Goal: Obtain resource: Obtain resource

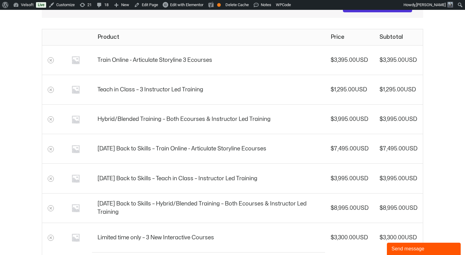
scroll to position [107, 0]
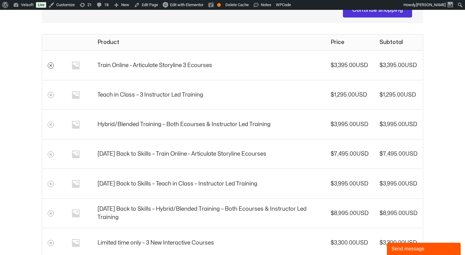
click at [52, 66] on icon "Remove Train Online -​ Articulate Storyline 3 Ecourses from cart" at bounding box center [51, 65] width 4 height 4
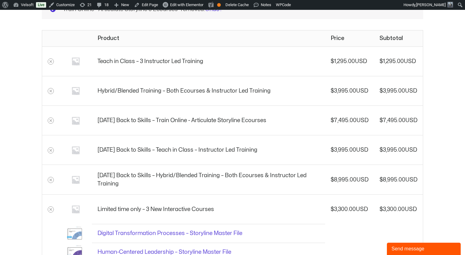
click at [52, 66] on td at bounding box center [50, 61] width 17 height 30
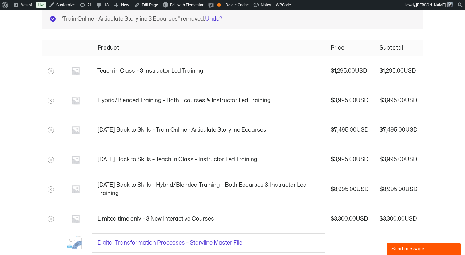
scroll to position [72, 0]
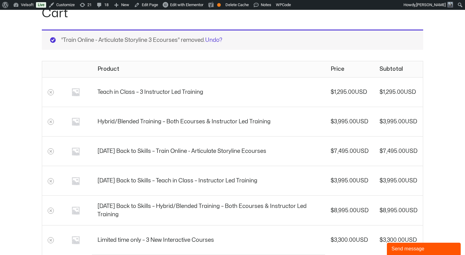
click at [52, 63] on table "Remove item Thumbnail image Product Price Quantity Subtotal Teach in Class – 3 …" at bounding box center [233, 199] width 382 height 276
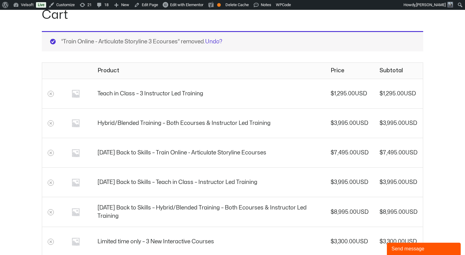
click at [50, 90] on td at bounding box center [50, 94] width 17 height 30
click at [50, 92] on icon "Remove Teach in Class - 3 Instructor Led Training from cart" at bounding box center [51, 94] width 4 height 4
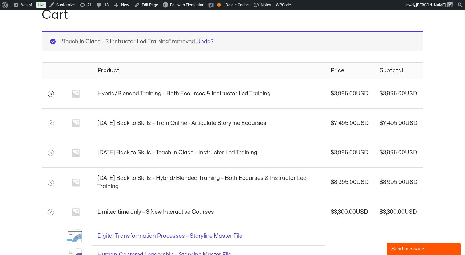
click at [50, 93] on icon "Remove Hybrid/Blended Training​ - Both Ecourses & Instructor Led Training from …" at bounding box center [51, 94] width 4 height 4
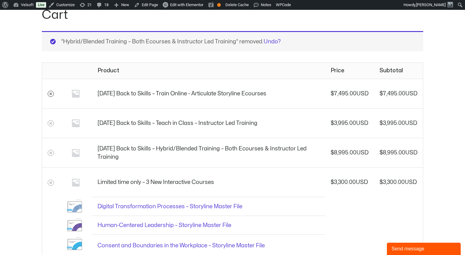
click at [50, 93] on icon "Remove August 2025 Back to Skills - Train Online -​ Articulate Storyline Ecours…" at bounding box center [51, 94] width 2 height 2
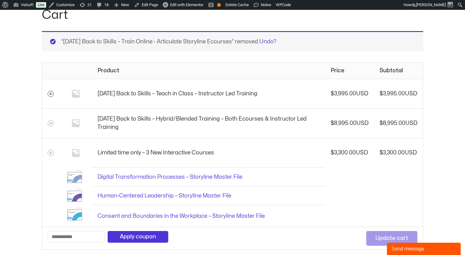
click at [50, 93] on icon "Remove August 2025 Back to Skills – Teach in Class - Instructor Led Training fr…" at bounding box center [51, 94] width 2 height 2
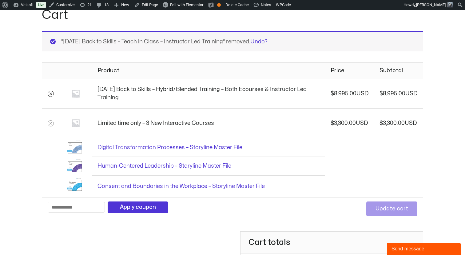
click at [51, 94] on icon "Remove August 2025 Back to Skills – Hybrid/Blended Training​ - Both Ecourses & …" at bounding box center [51, 94] width 2 height 2
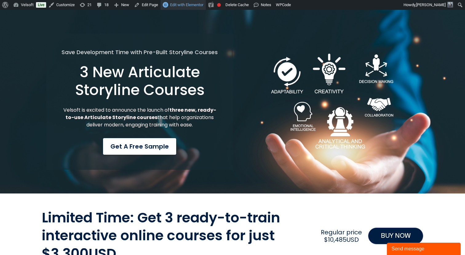
click at [187, 5] on span "Edit with Elementor" at bounding box center [186, 4] width 33 height 5
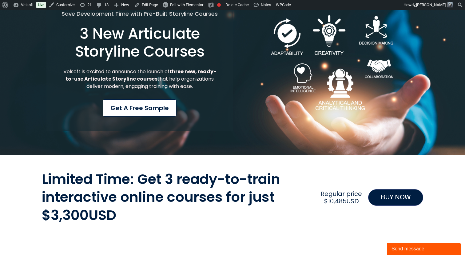
scroll to position [54, 0]
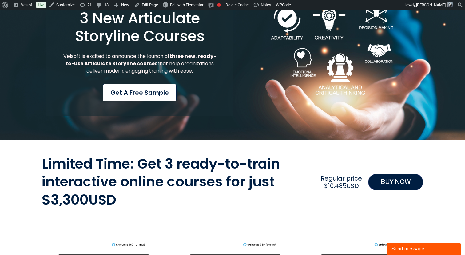
click at [137, 93] on span "Get a Free Sample" at bounding box center [140, 92] width 58 height 9
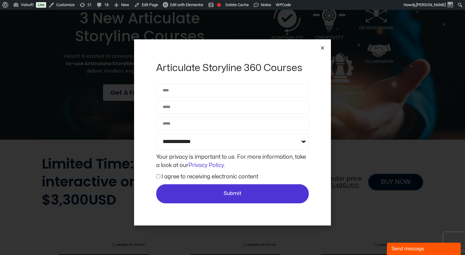
click at [323, 46] on icon "Close" at bounding box center [322, 48] width 5 height 5
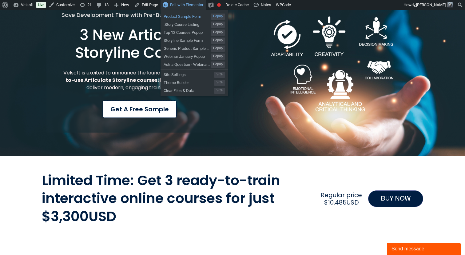
scroll to position [33, 0]
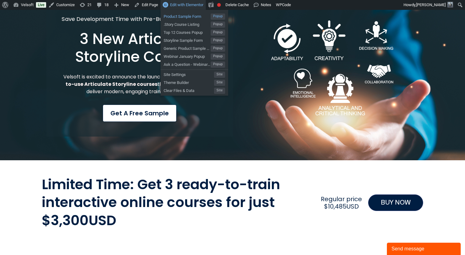
click at [187, 18] on span "Product Sample Form" at bounding box center [187, 16] width 47 height 8
click at [184, 25] on span ".Story Course Listing" at bounding box center [187, 24] width 47 height 8
click at [182, 35] on span "Top 12 Courses Popup" at bounding box center [187, 32] width 47 height 8
click at [181, 42] on span "Storyline Sample Form" at bounding box center [187, 40] width 47 height 8
click at [182, 49] on span "Generic Product Sample Form" at bounding box center [187, 48] width 47 height 8
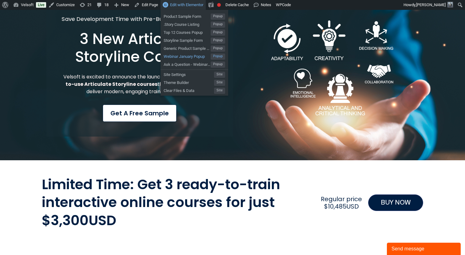
click at [180, 56] on span "Webinar January Popup" at bounding box center [187, 56] width 47 height 8
click at [183, 66] on span "Ask a Question - Webinar [DATE]" at bounding box center [187, 64] width 47 height 8
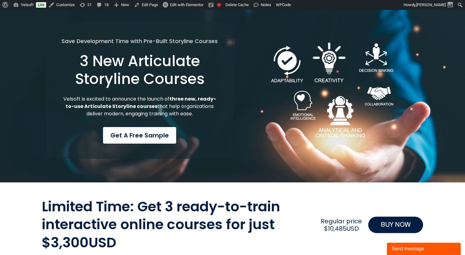
scroll to position [0, 0]
